Goal: Task Accomplishment & Management: Use online tool/utility

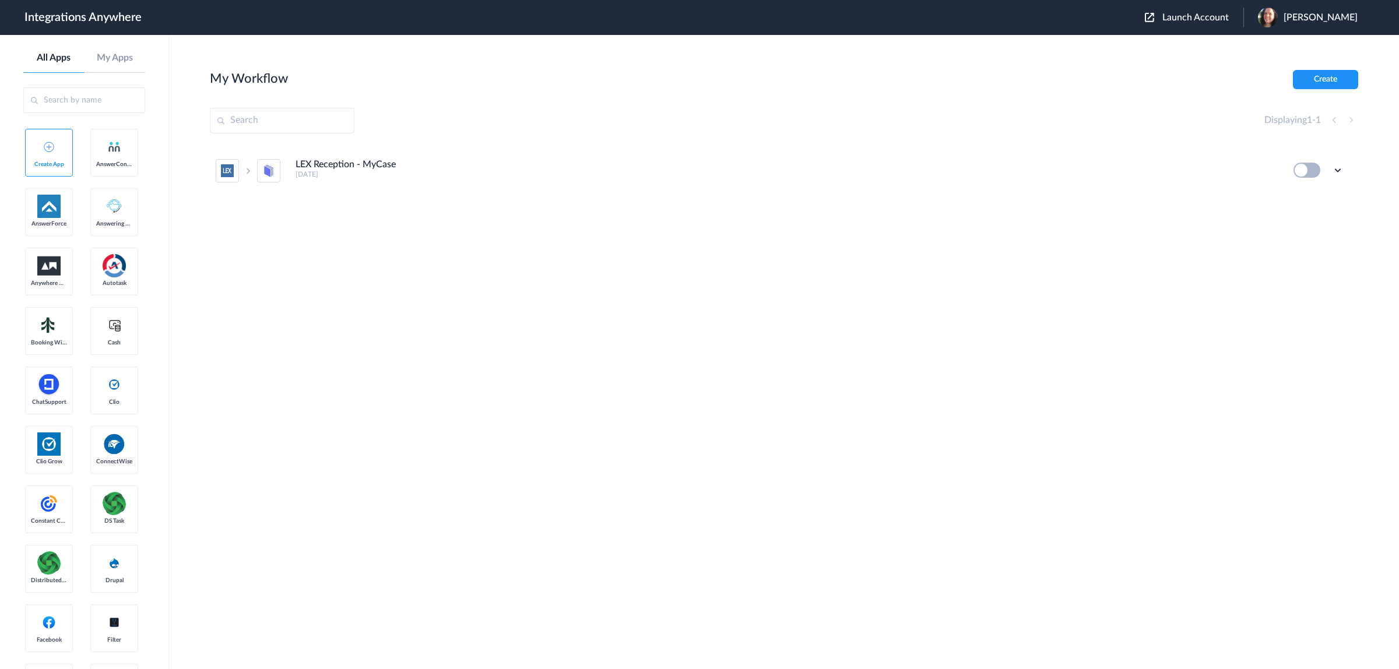
drag, startPoint x: 1324, startPoint y: 76, endPoint x: 1210, endPoint y: 31, distance: 121.6
click at [1210, 0] on body "Integrations Anywhere Launch Account Marnie Wheeler My Account Logout All Apps …" at bounding box center [699, 0] width 1399 height 0
click at [1201, 19] on span "Launch Account" at bounding box center [1195, 17] width 66 height 9
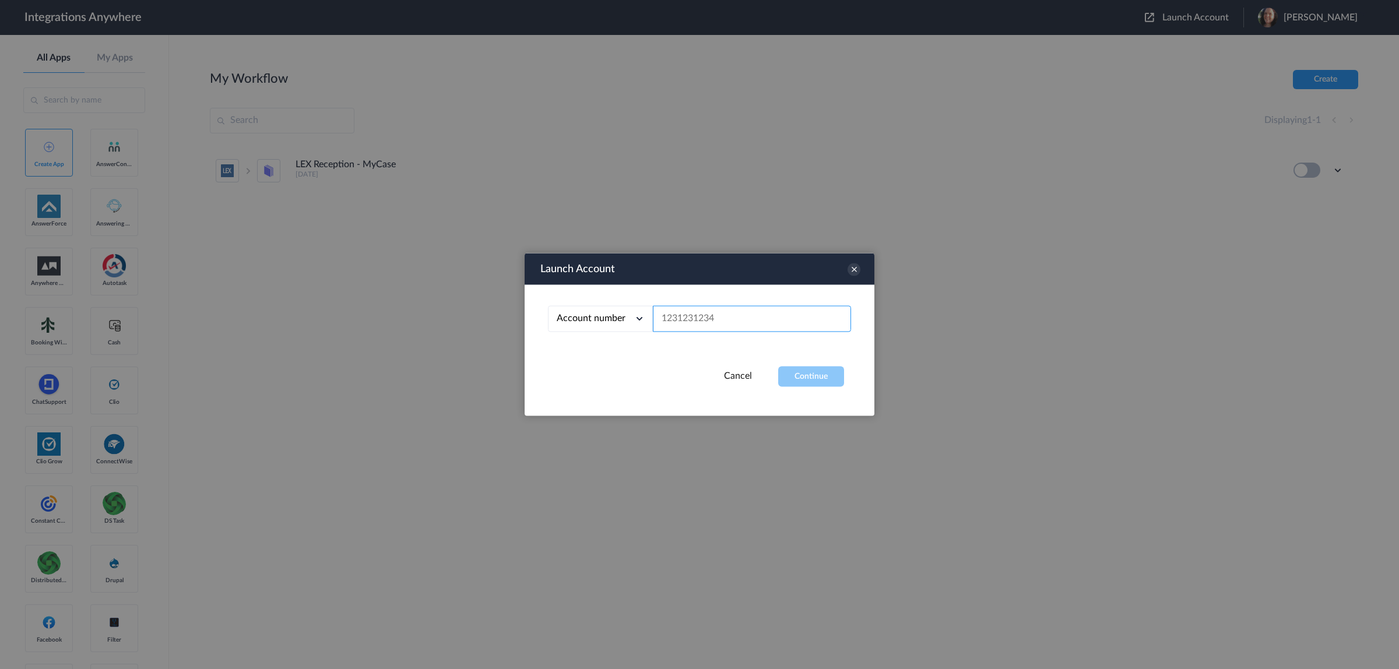
paste input "6473293937"
type input "6473293937"
click at [839, 379] on button "Continue" at bounding box center [811, 377] width 66 height 20
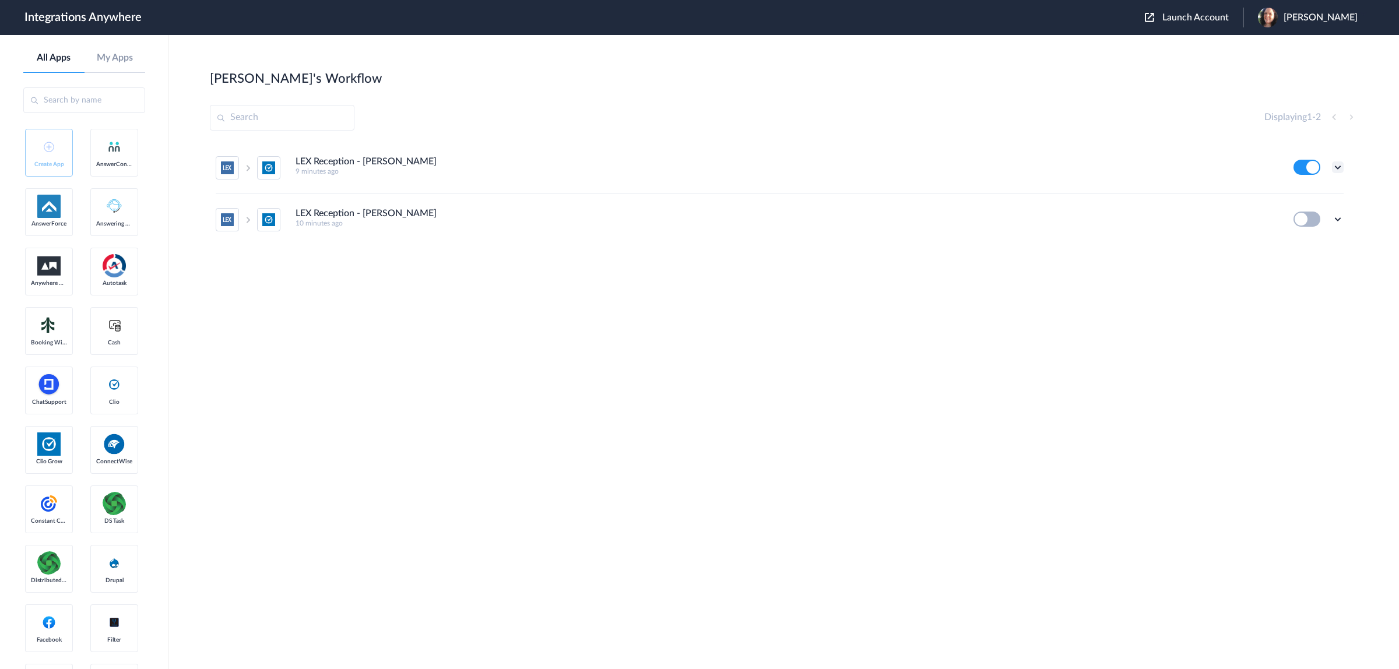
click at [1336, 167] on icon at bounding box center [1338, 167] width 12 height 12
click at [1310, 189] on li "Edit" at bounding box center [1306, 195] width 76 height 22
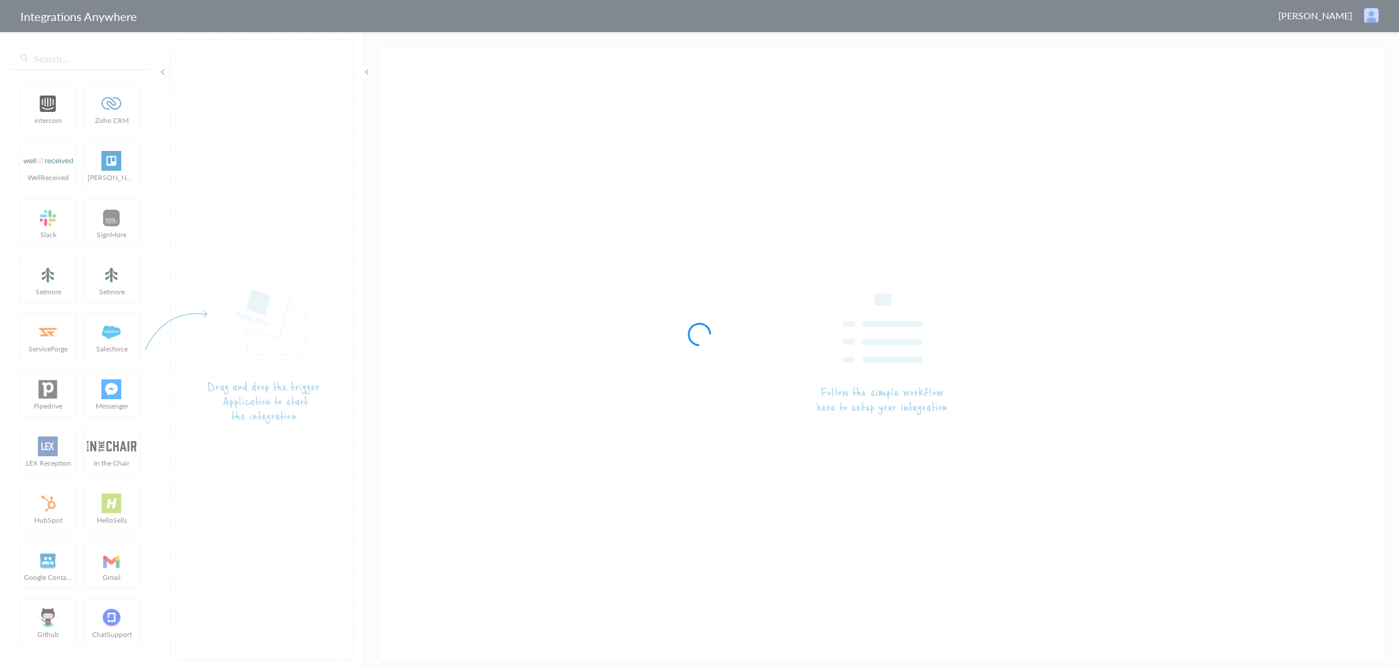
type input "LEX Reception - Clio Grow"
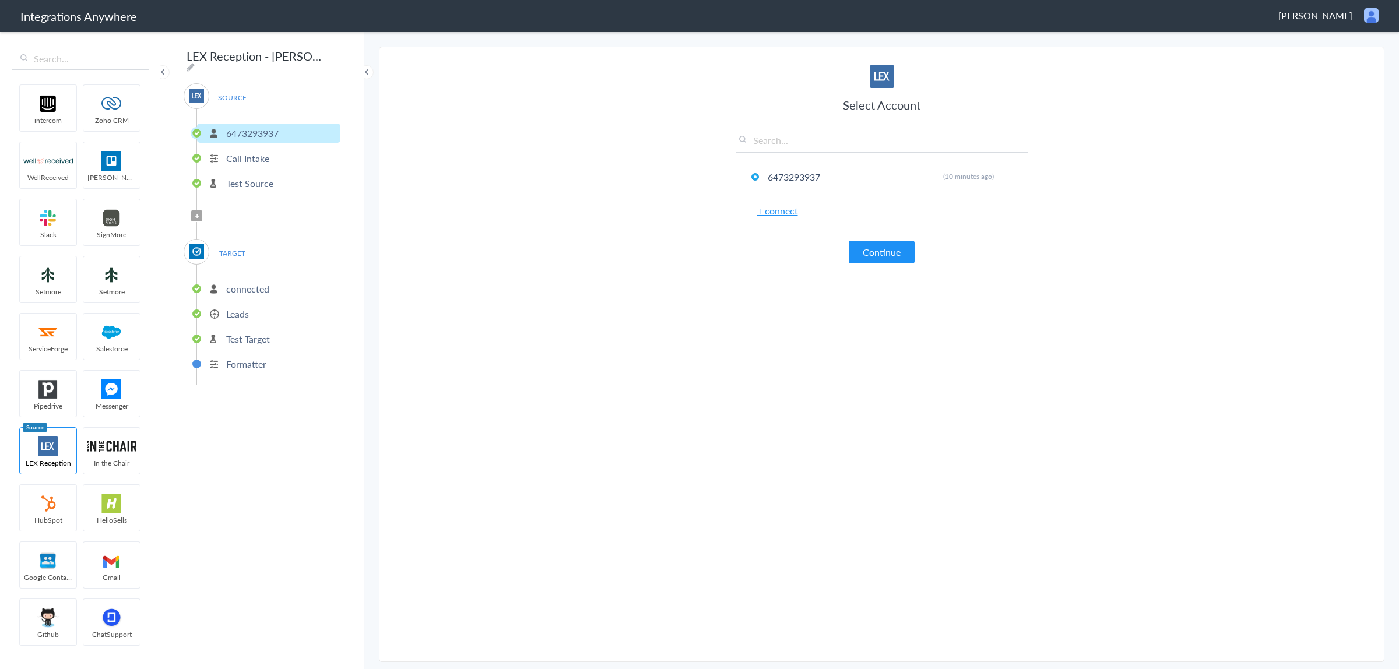
click at [248, 357] on p "Formatter" at bounding box center [246, 363] width 40 height 13
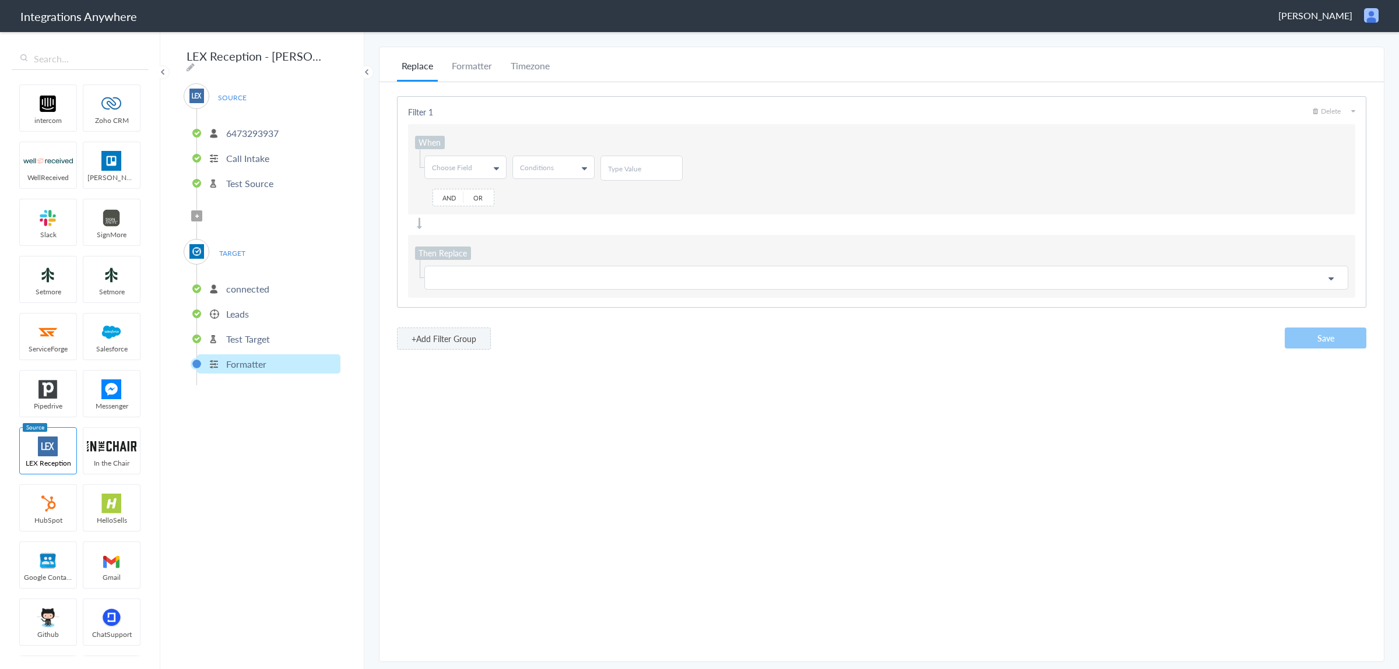
click at [266, 284] on p "connected" at bounding box center [247, 288] width 43 height 13
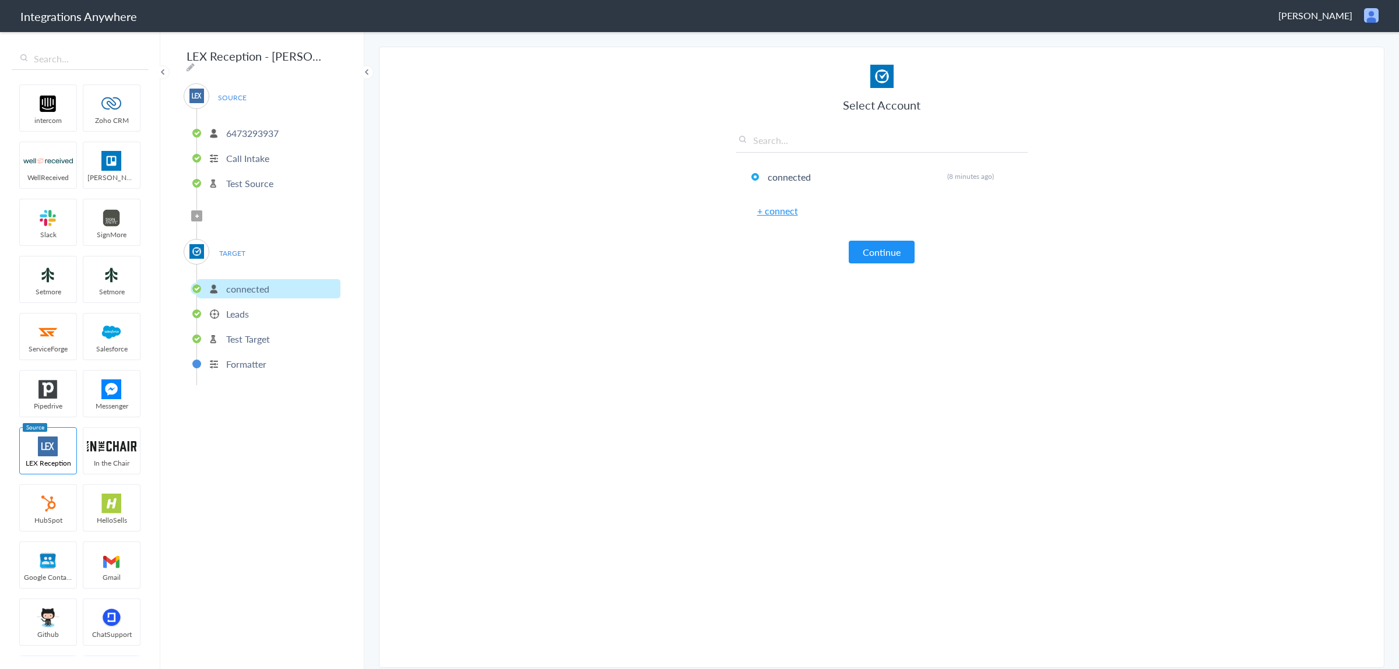
click at [238, 315] on p "Leads" at bounding box center [237, 313] width 23 height 13
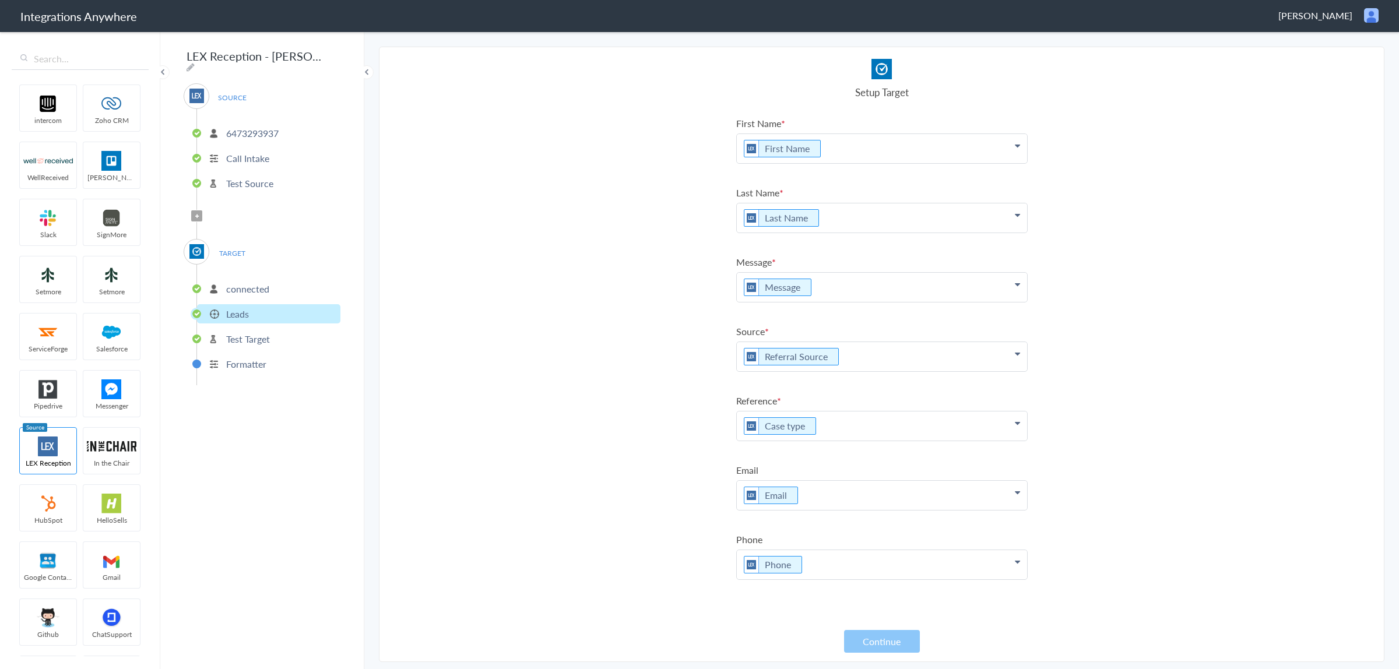
click at [269, 332] on p "Test Target" at bounding box center [248, 338] width 44 height 13
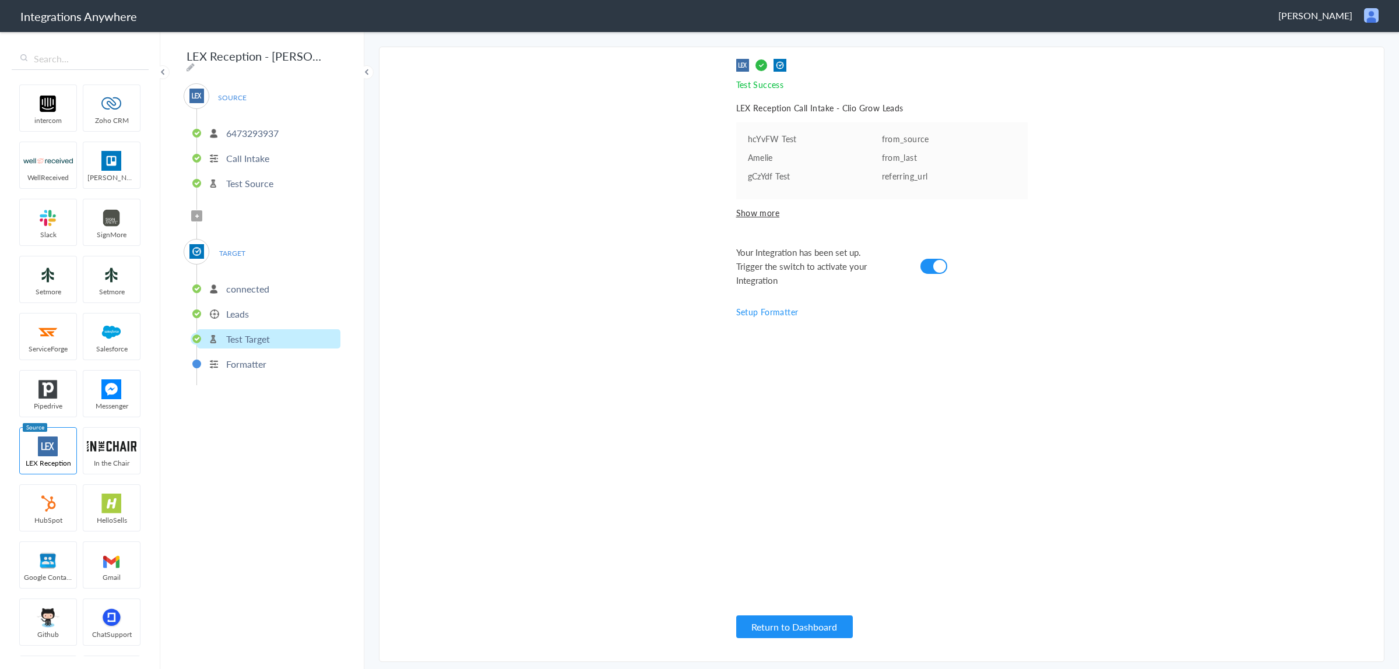
click at [193, 210] on span "Filter Applied" at bounding box center [196, 215] width 11 height 11
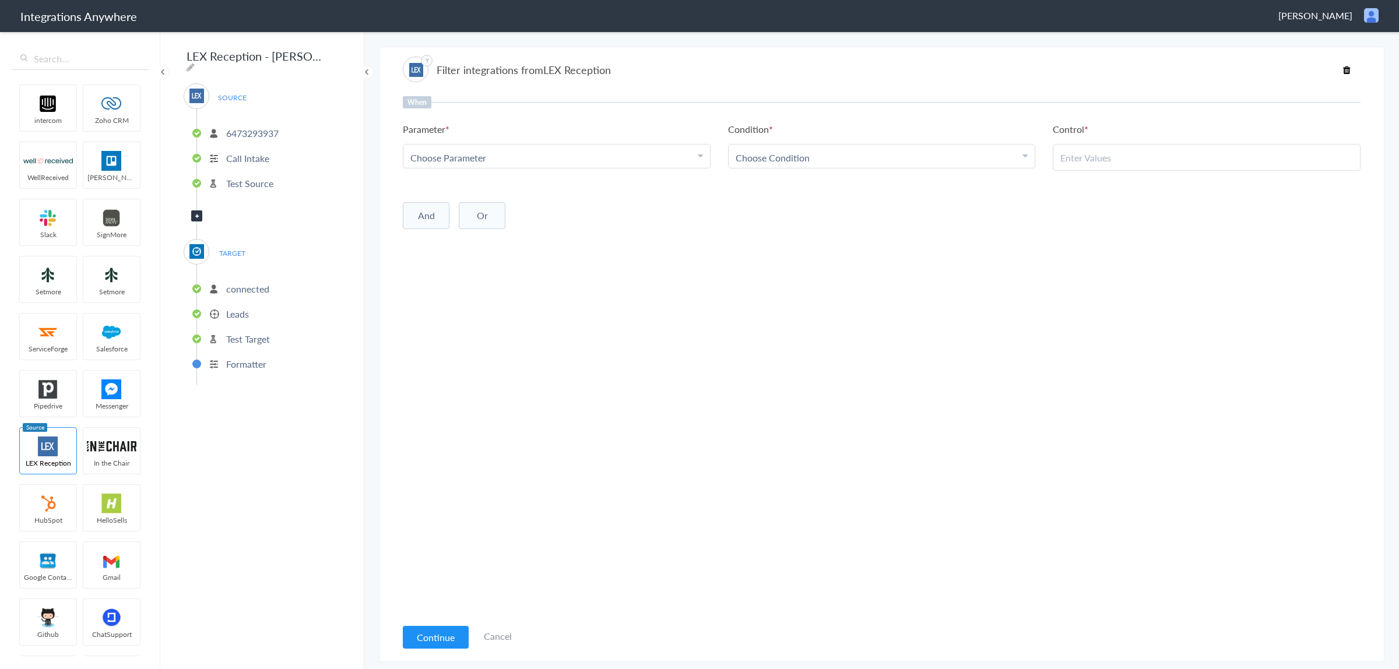
click at [621, 160] on div "Choose Parameter" at bounding box center [556, 157] width 293 height 13
click at [534, 193] on input "text" at bounding box center [556, 189] width 307 height 25
type input "call typ"
click at [525, 214] on link "Call Type" at bounding box center [556, 214] width 307 height 25
click at [854, 161] on div "Choose Condition" at bounding box center [881, 157] width 293 height 13
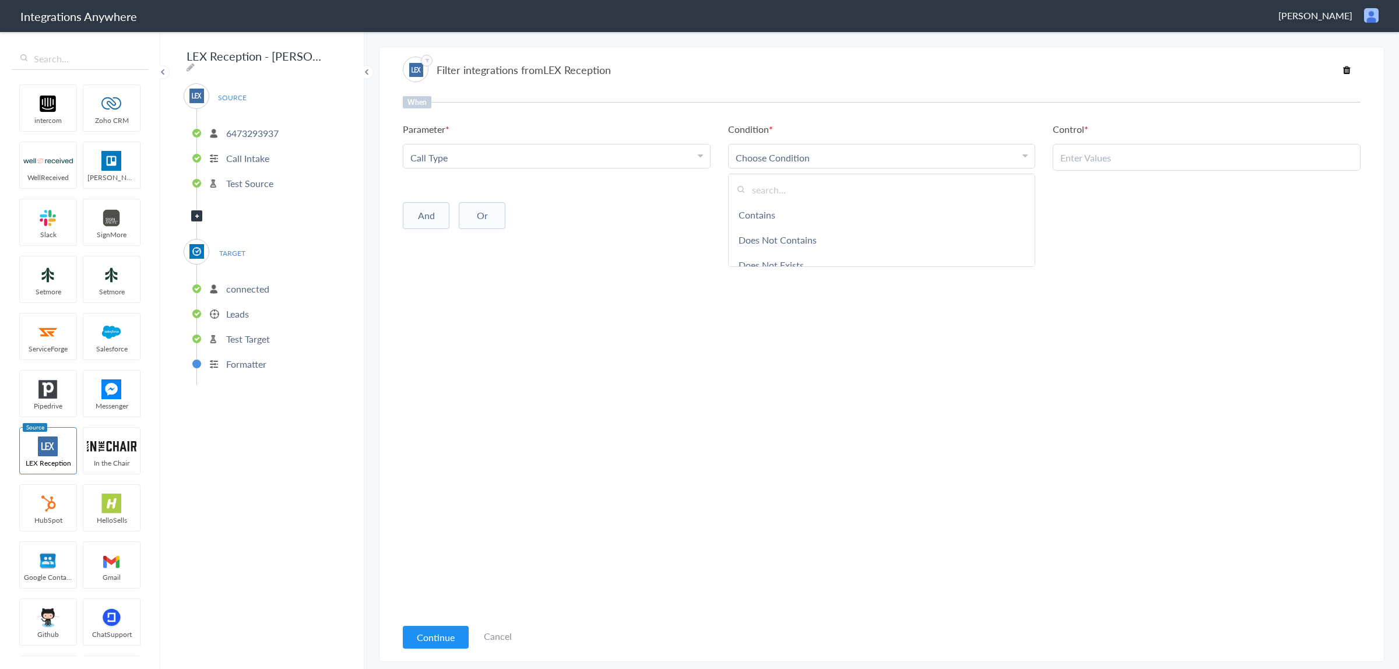
drag, startPoint x: 834, startPoint y: 207, endPoint x: 850, endPoint y: 207, distance: 15.7
click at [834, 207] on link "Contains" at bounding box center [881, 214] width 307 height 25
click at [1120, 157] on input "text" at bounding box center [1206, 157] width 293 height 13
type input "New Client"
click at [485, 213] on button "Or" at bounding box center [482, 215] width 47 height 27
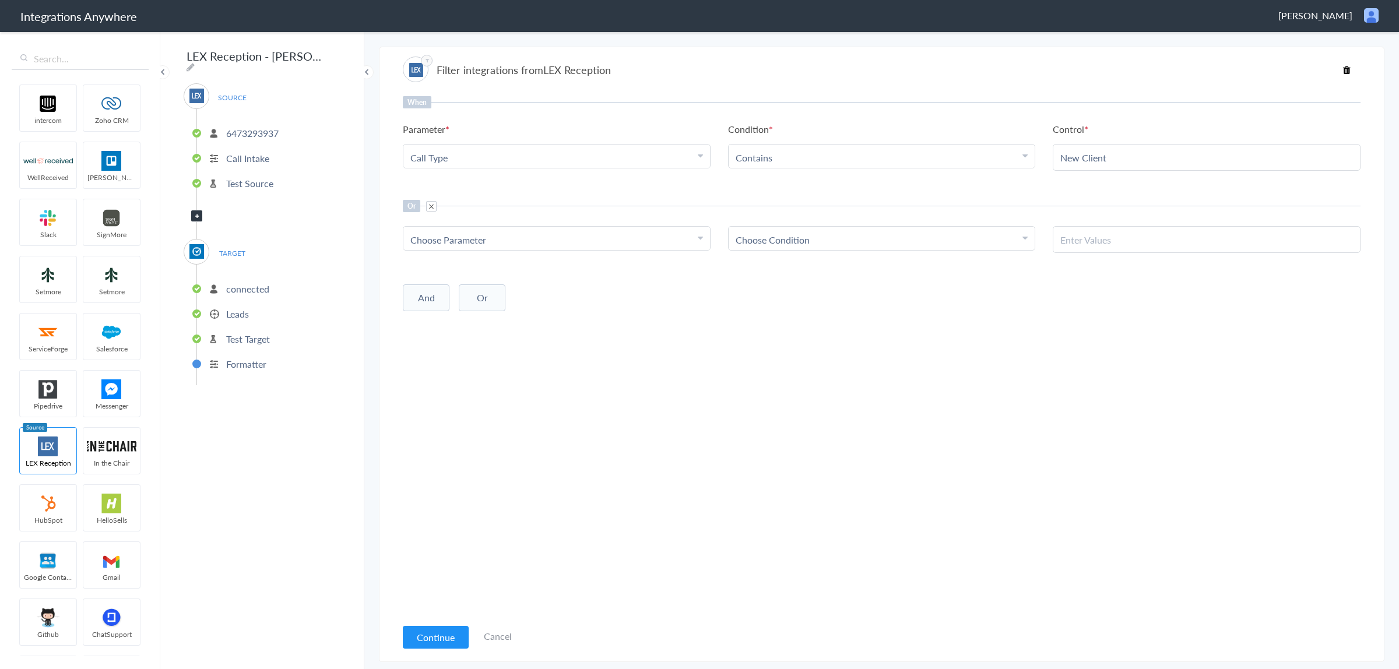
click at [505, 249] on link "Choose Parameter" at bounding box center [556, 238] width 307 height 23
click at [622, 304] on link "Call Type" at bounding box center [556, 315] width 307 height 25
click at [761, 228] on link "Choose Condition" at bounding box center [881, 238] width 307 height 23
click at [776, 237] on span "Choose Condition" at bounding box center [772, 239] width 74 height 13
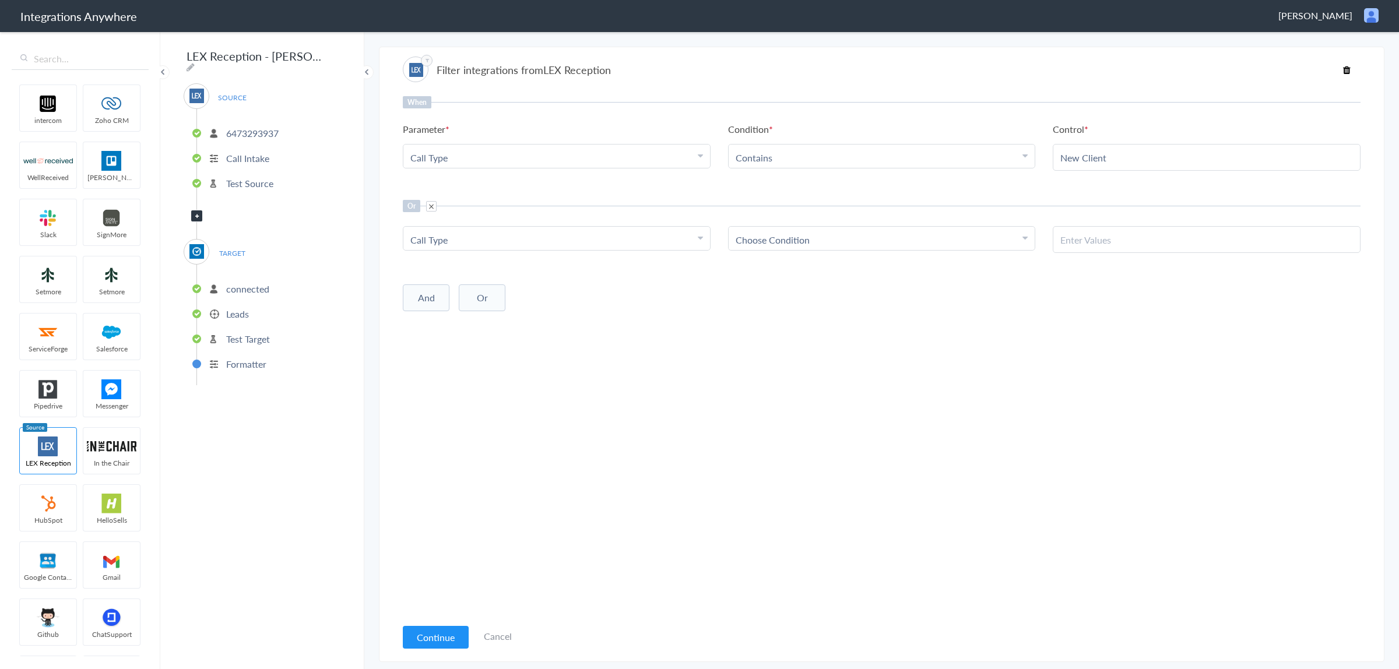
click at [776, 238] on span "Choose Condition" at bounding box center [772, 239] width 74 height 13
click at [781, 302] on link "Contains" at bounding box center [881, 296] width 307 height 25
click at [1100, 228] on div at bounding box center [1207, 239] width 308 height 27
click at [1108, 237] on input "text" at bounding box center [1206, 239] width 293 height 13
type input "Existing Client"
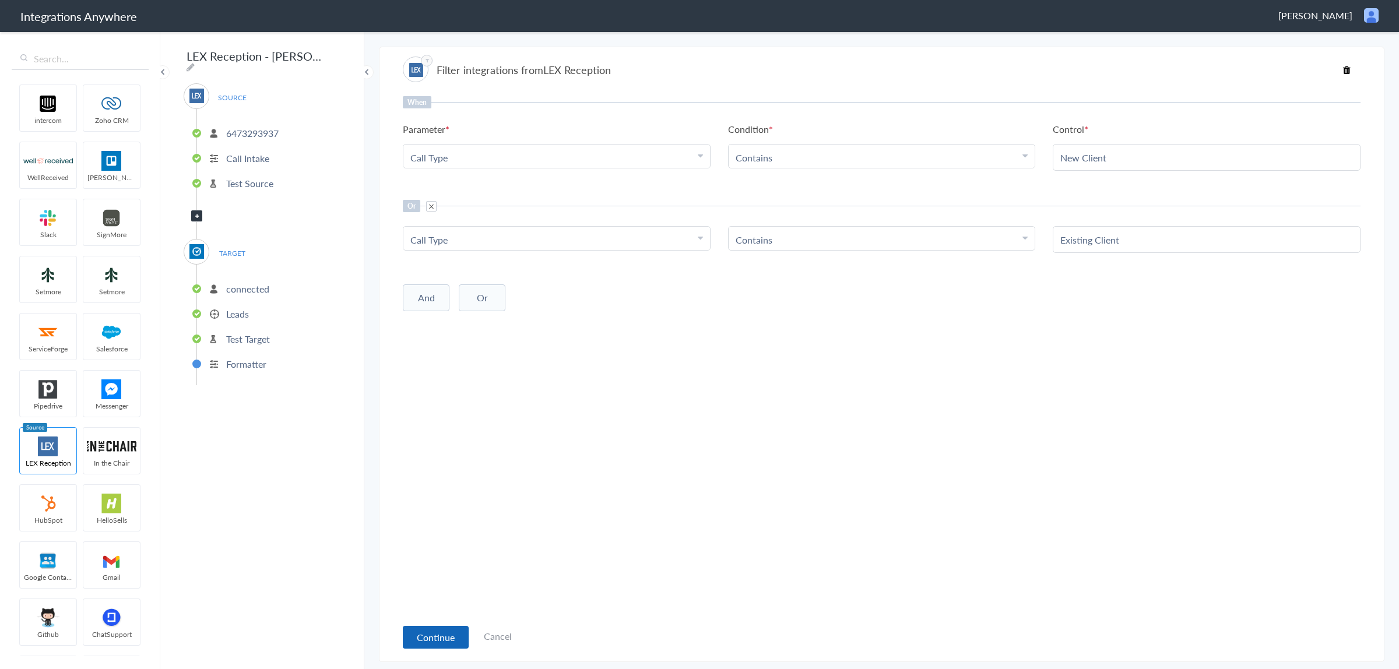
click at [440, 632] on button "Continue" at bounding box center [436, 637] width 66 height 23
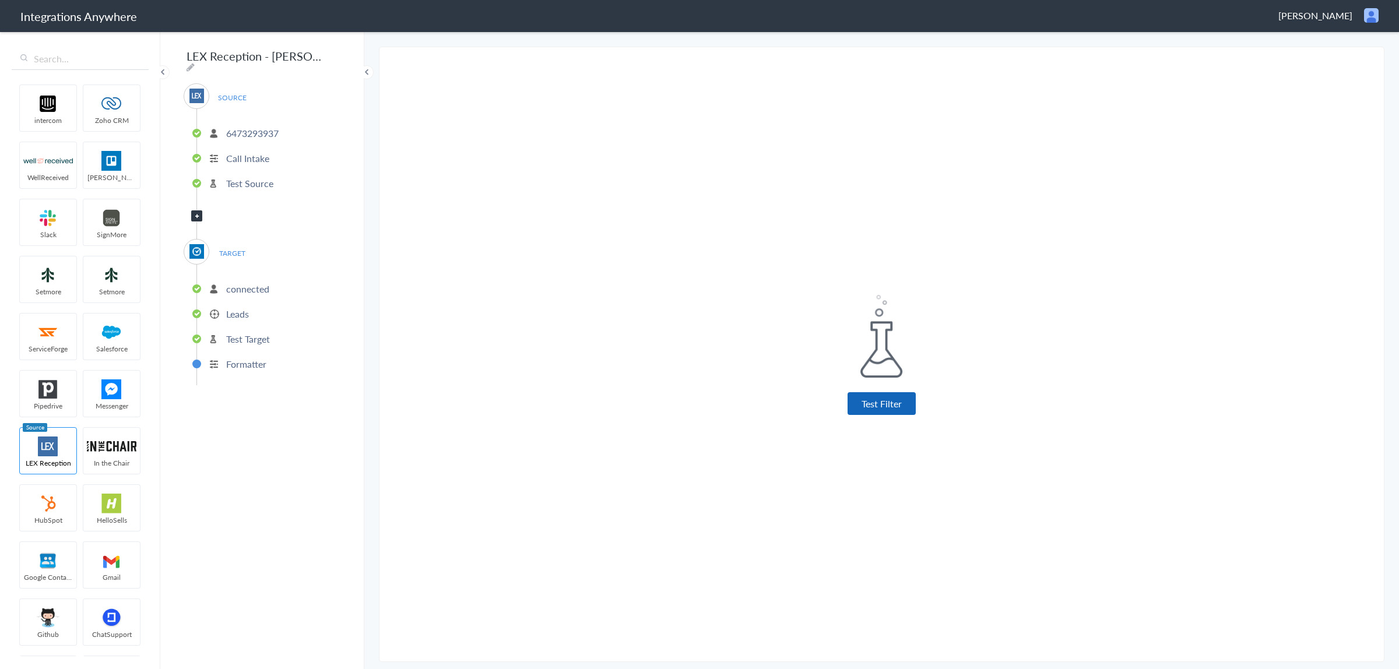
click at [888, 397] on button "Test Filter" at bounding box center [881, 403] width 68 height 23
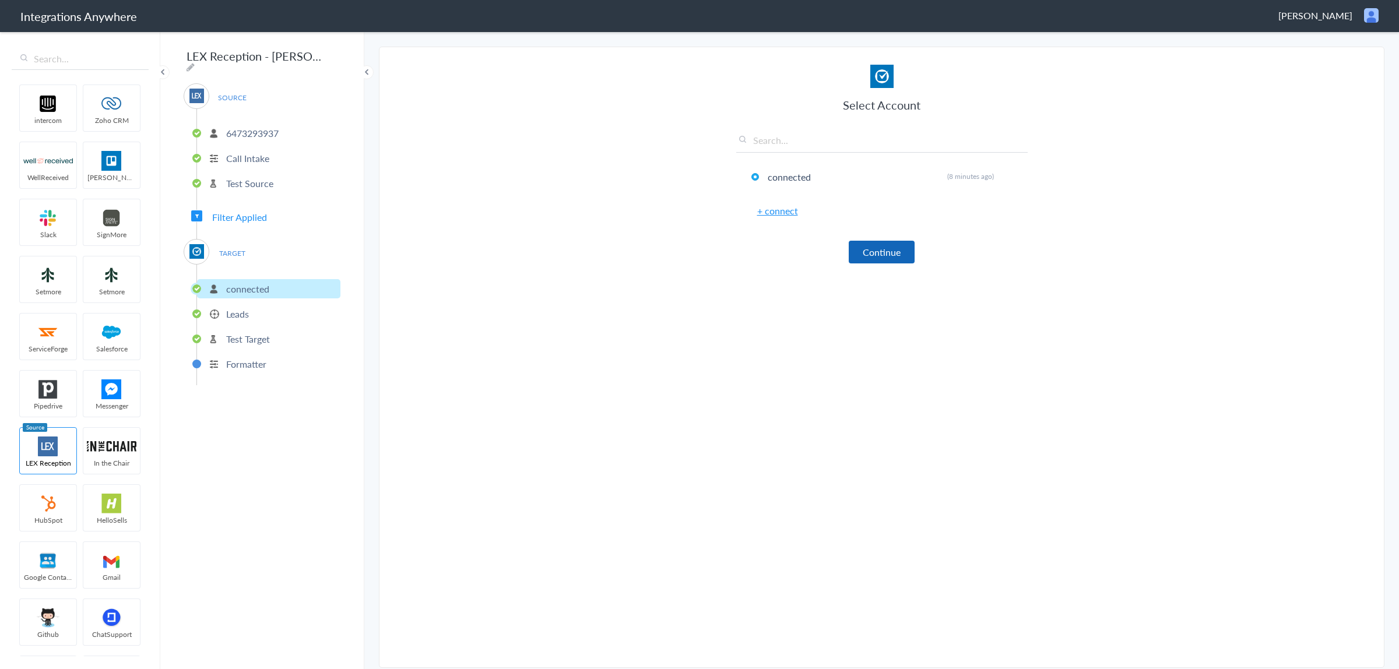
click at [882, 251] on button "Continue" at bounding box center [882, 252] width 66 height 23
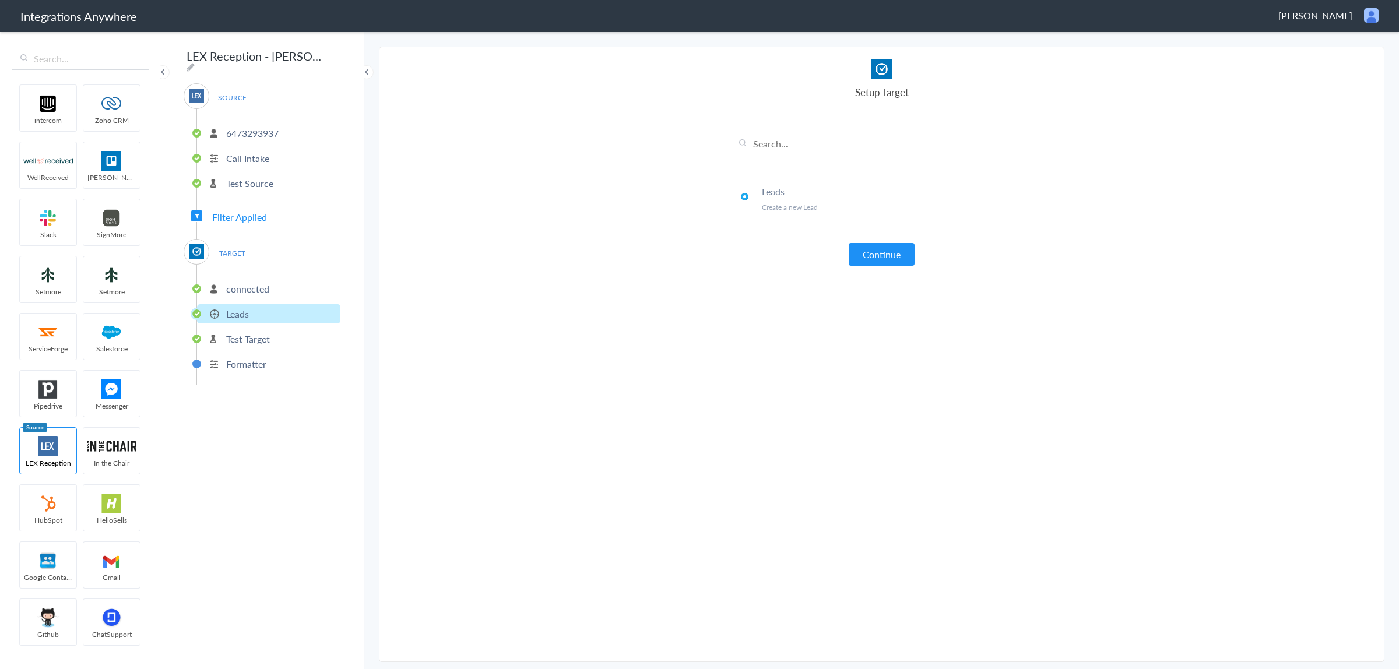
click at [882, 251] on button "Continue" at bounding box center [882, 254] width 66 height 23
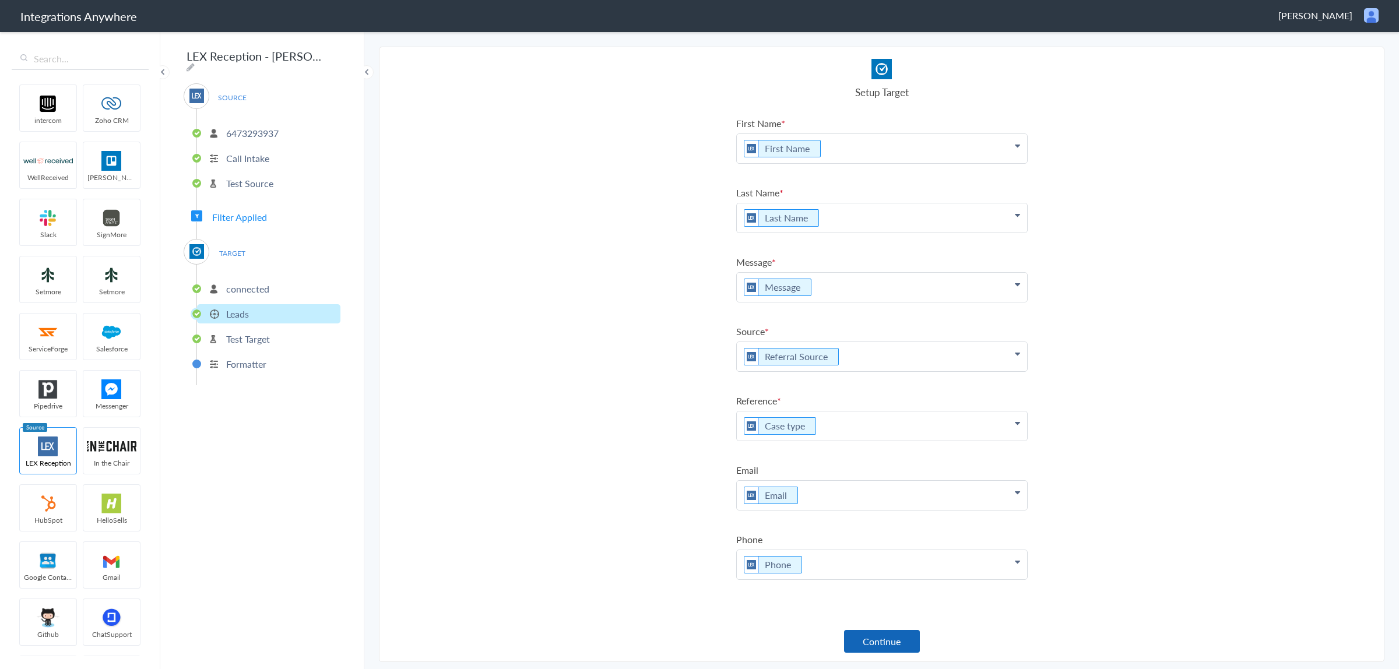
click at [883, 642] on button "Continue" at bounding box center [882, 641] width 76 height 23
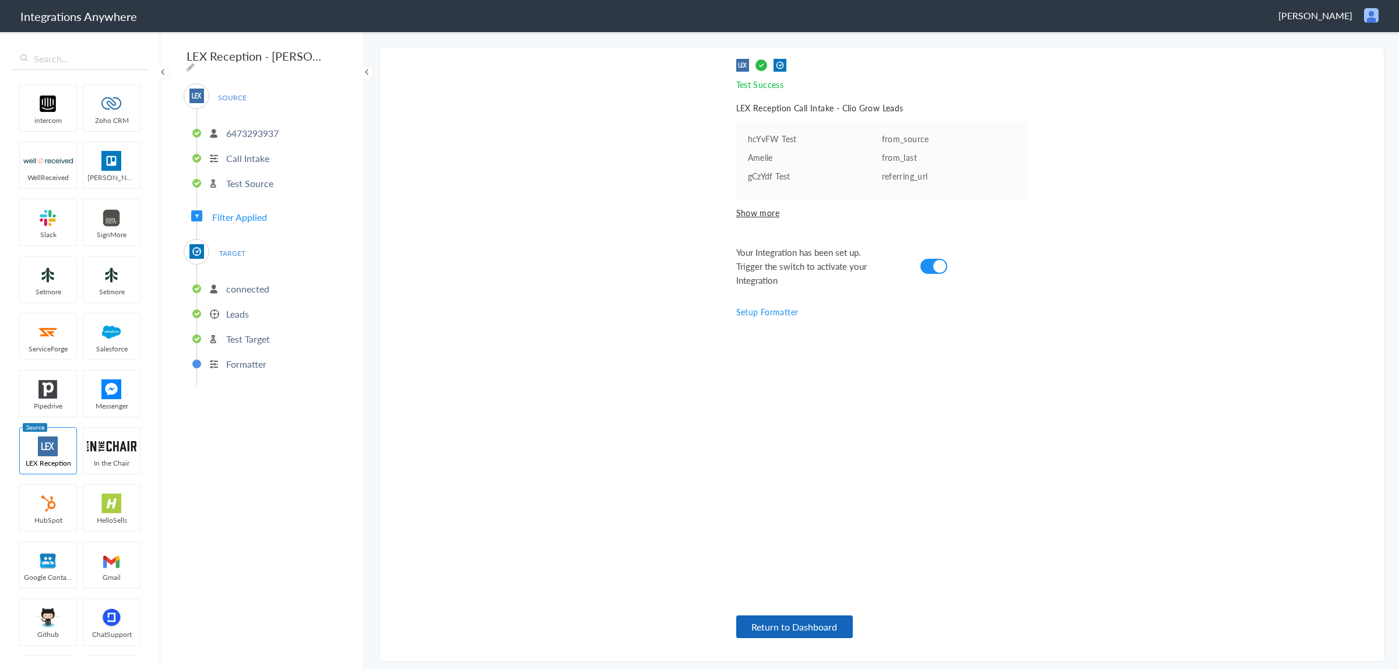
click at [773, 628] on button "Return to Dashboard" at bounding box center [794, 626] width 117 height 23
